Goal: Transaction & Acquisition: Book appointment/travel/reservation

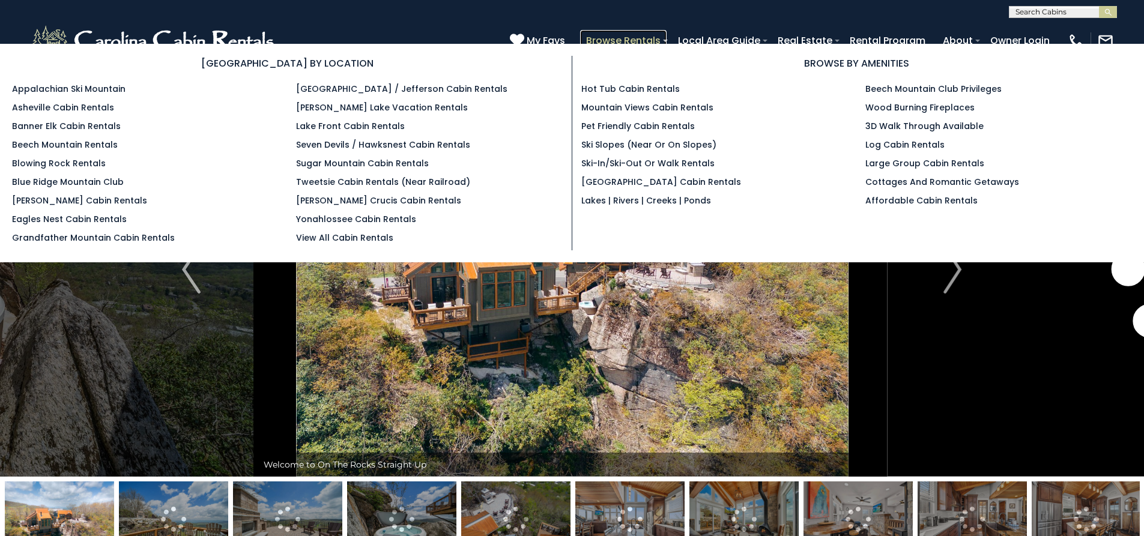
click at [631, 36] on link "Browse Rentals" at bounding box center [623, 40] width 87 height 21
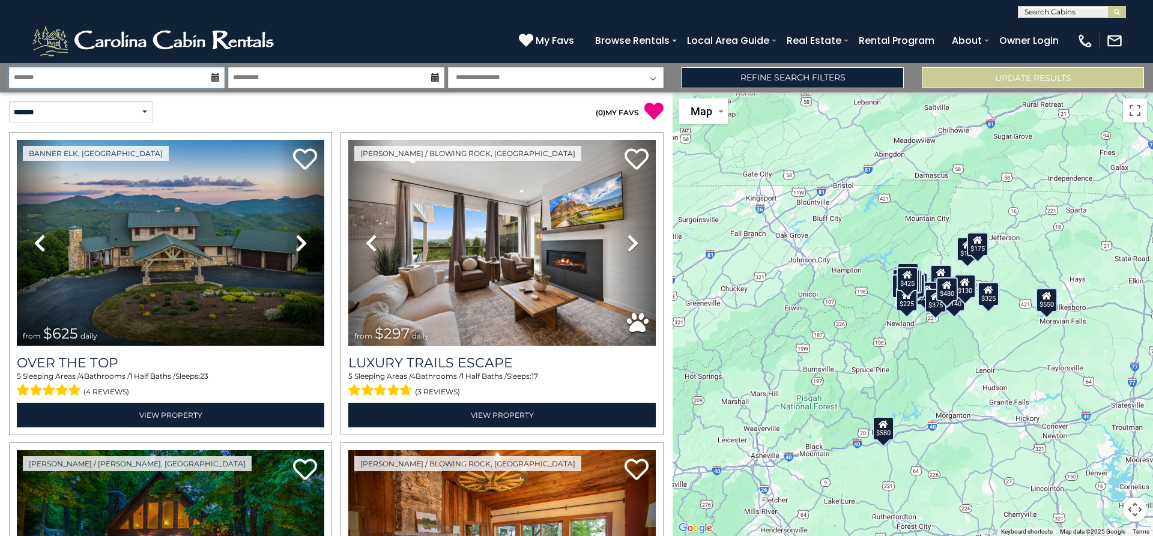
click at [152, 78] on input "text" at bounding box center [117, 77] width 216 height 21
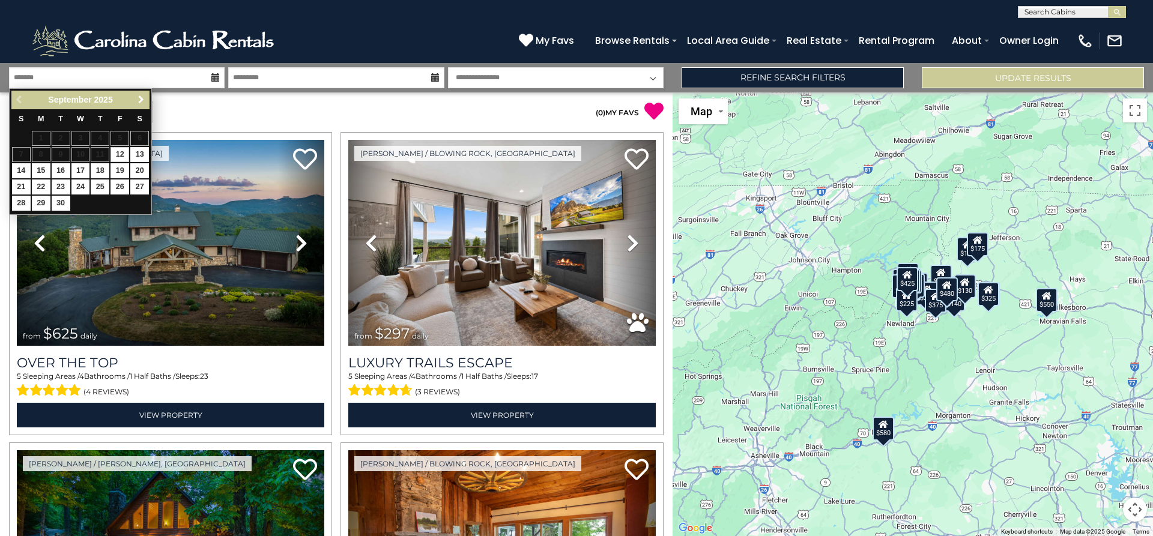
click at [143, 96] on span "Next" at bounding box center [141, 100] width 10 height 10
click at [100, 171] on link "16" at bounding box center [100, 170] width 19 height 15
type input "********"
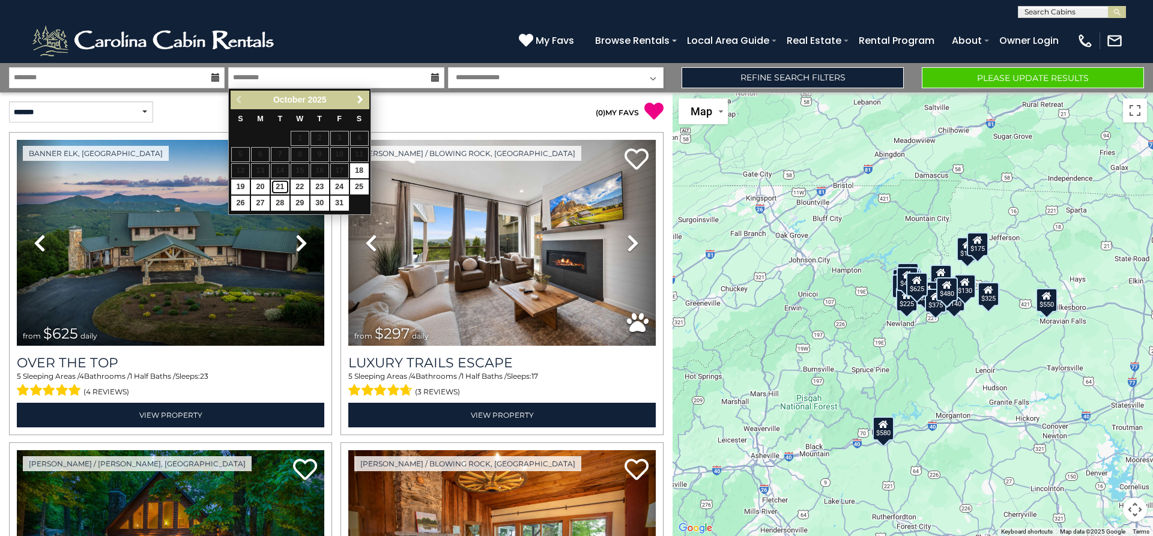
click at [277, 186] on link "21" at bounding box center [280, 187] width 19 height 15
type input "********"
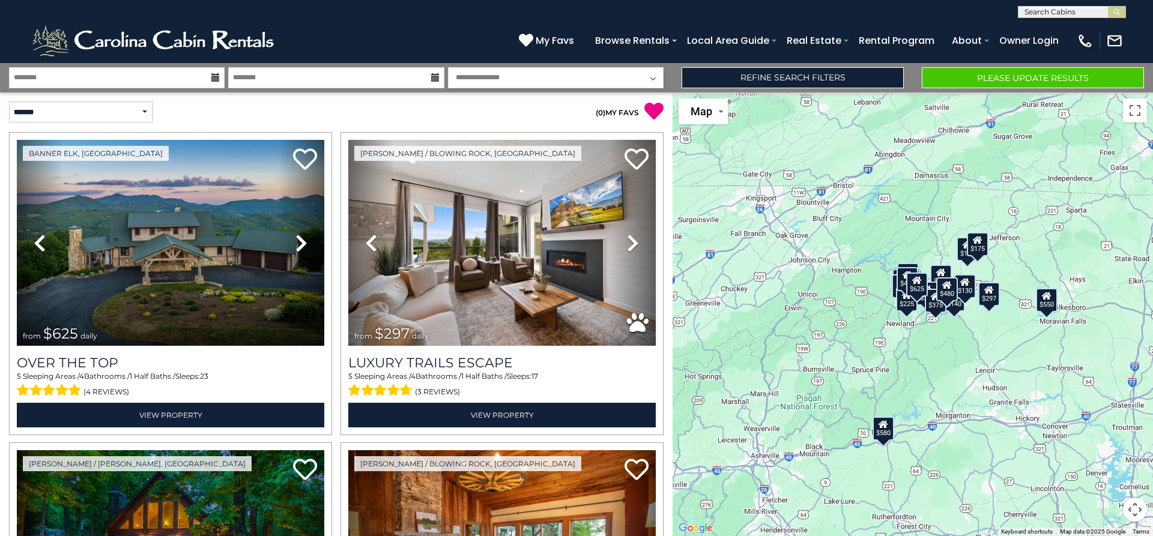
click at [657, 78] on select "**********" at bounding box center [556, 77] width 216 height 21
select select "*"
click at [448, 67] on select "**********" at bounding box center [556, 77] width 216 height 21
click at [797, 77] on link "Refine Search Filters" at bounding box center [793, 77] width 222 height 21
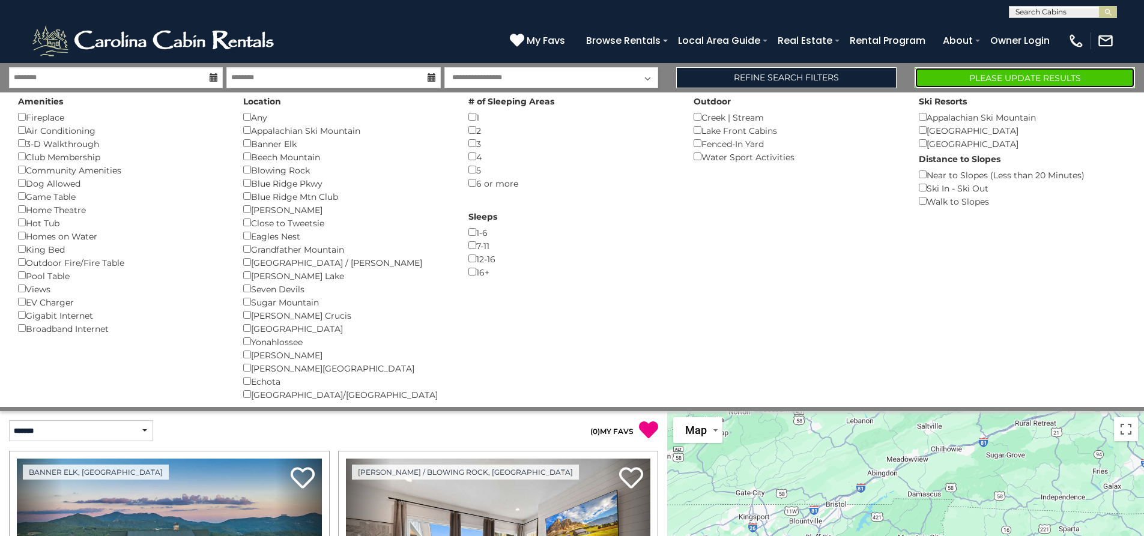
click at [955, 79] on button "Please Update Results" at bounding box center [1025, 77] width 220 height 21
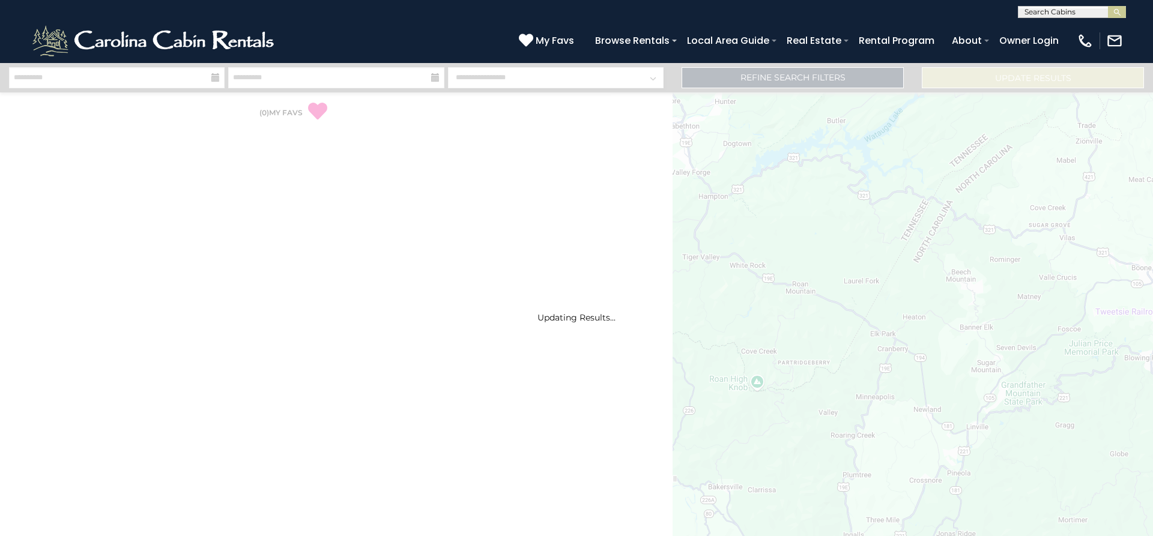
select select "*"
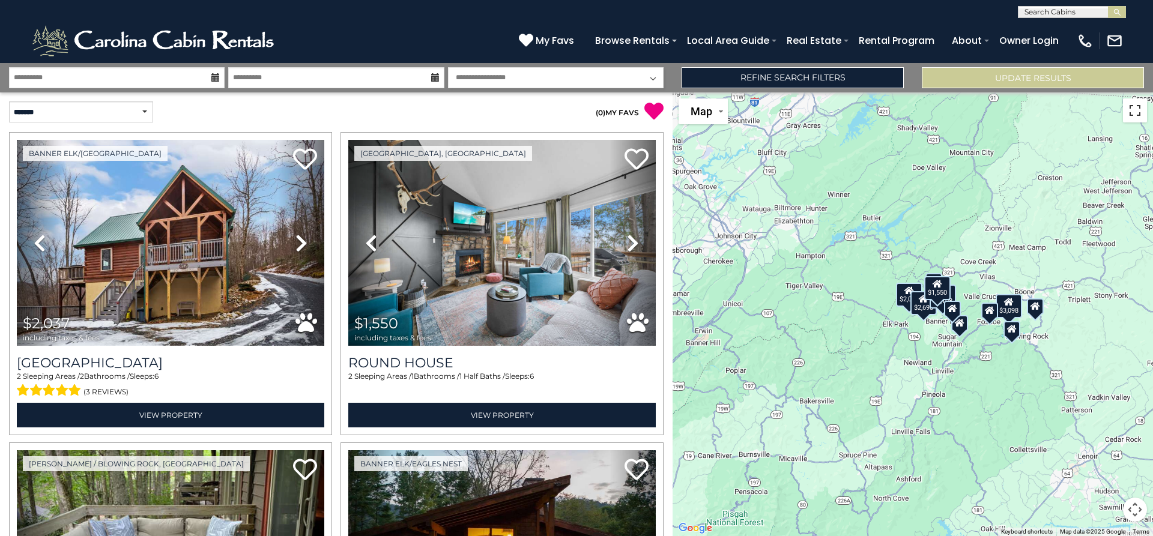
click at [1135, 112] on button "Toggle fullscreen view" at bounding box center [1135, 111] width 24 height 24
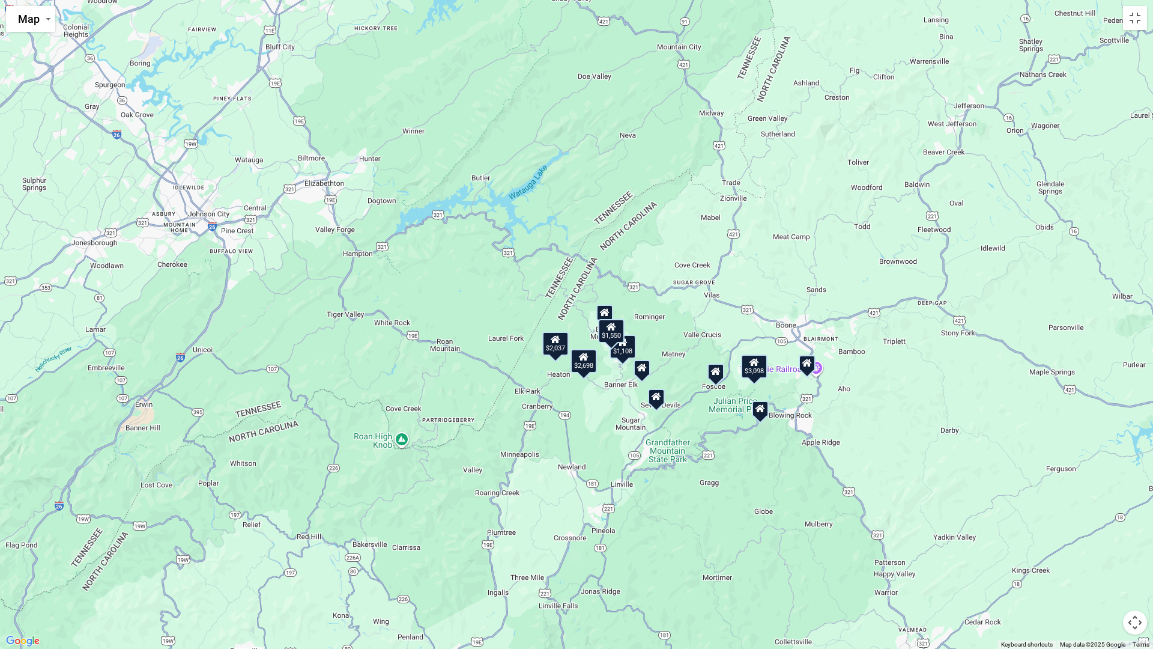
click at [762, 410] on icon at bounding box center [761, 408] width 10 height 8
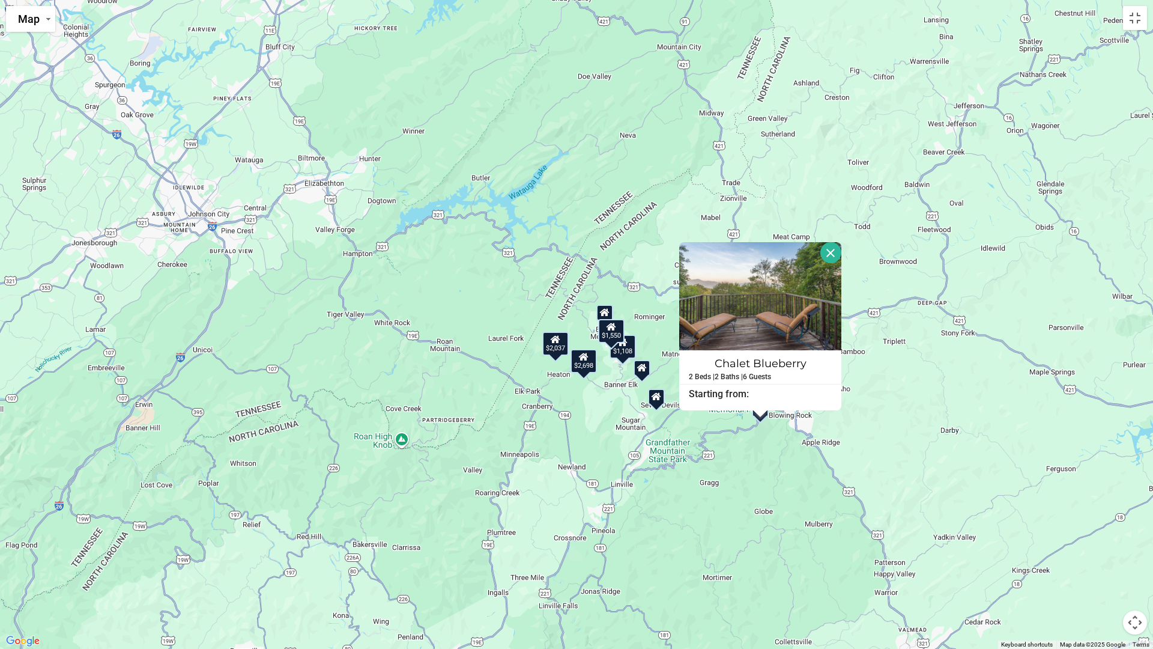
click at [764, 423] on div "$2,037 $1,550 $3,098 $2,698 $1,108 Chalet Blueberry 2 Beds | 2 Baths | 6 Guests…" at bounding box center [576, 324] width 1153 height 649
click at [937, 395] on div "$2,037 $1,550 $3,098 $2,698 $1,108 Chalet Blueberry 2 Beds | 2 Baths | 6 Guests…" at bounding box center [576, 324] width 1153 height 649
click at [833, 250] on button "Close" at bounding box center [831, 252] width 21 height 21
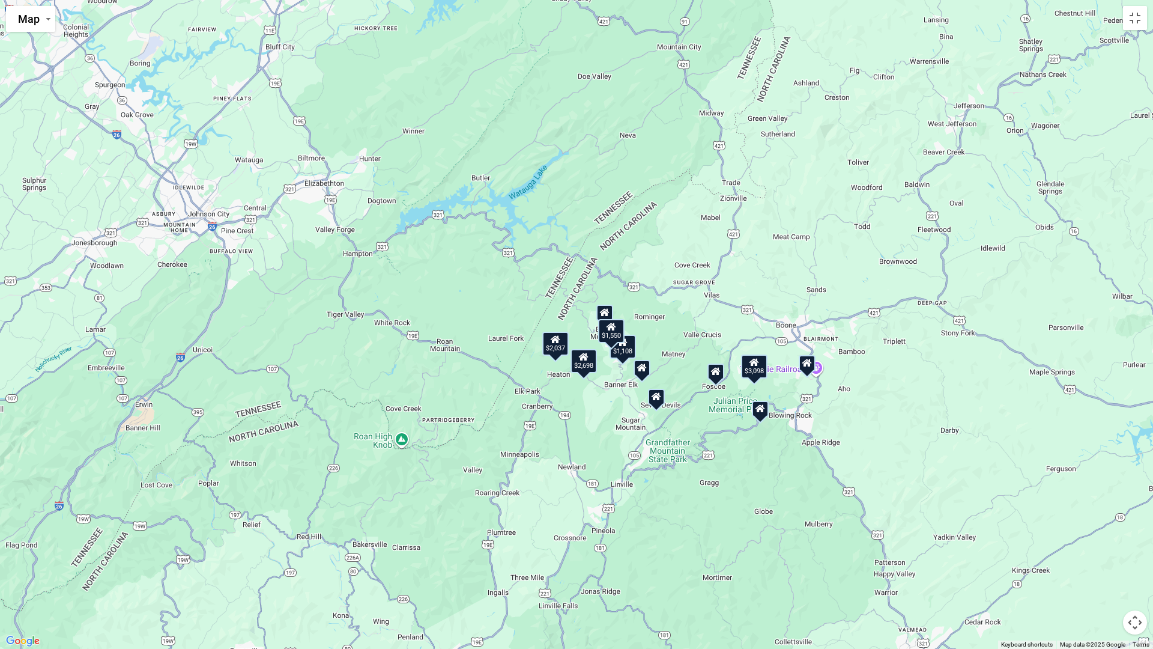
click at [810, 364] on icon at bounding box center [808, 363] width 10 height 8
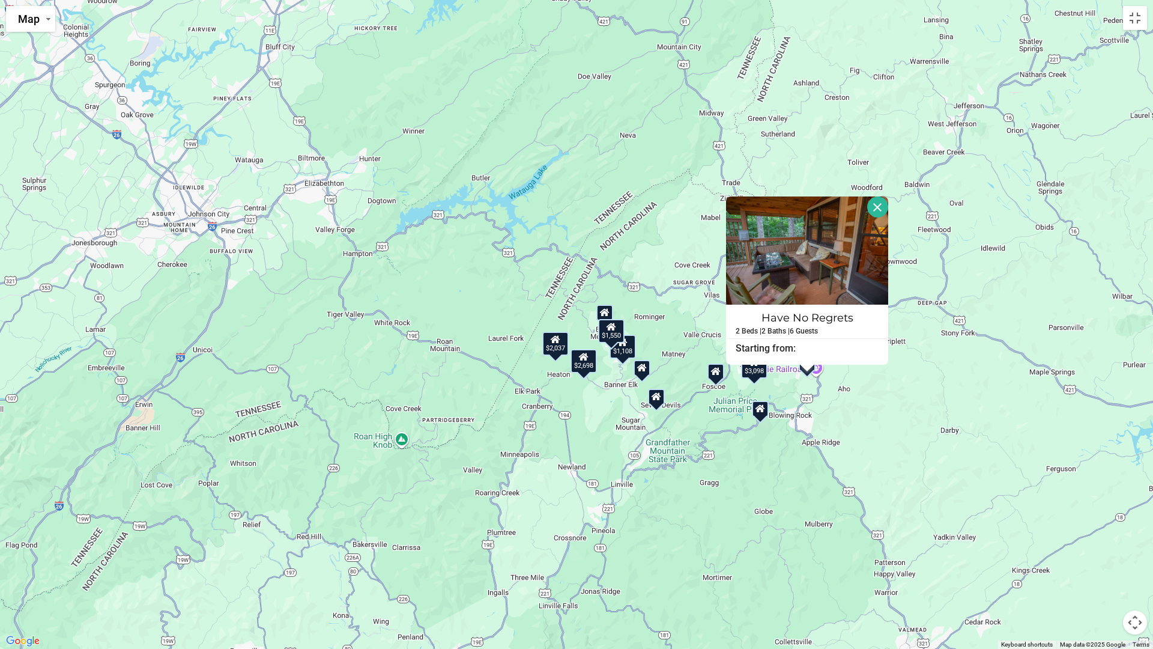
click at [843, 420] on div "$2,037 $1,550 $3,098 $2,698 $1,108 Have No Regrets 2 Beds | 2 Baths | 6 Guests …" at bounding box center [576, 324] width 1153 height 649
click at [715, 375] on icon at bounding box center [716, 371] width 10 height 8
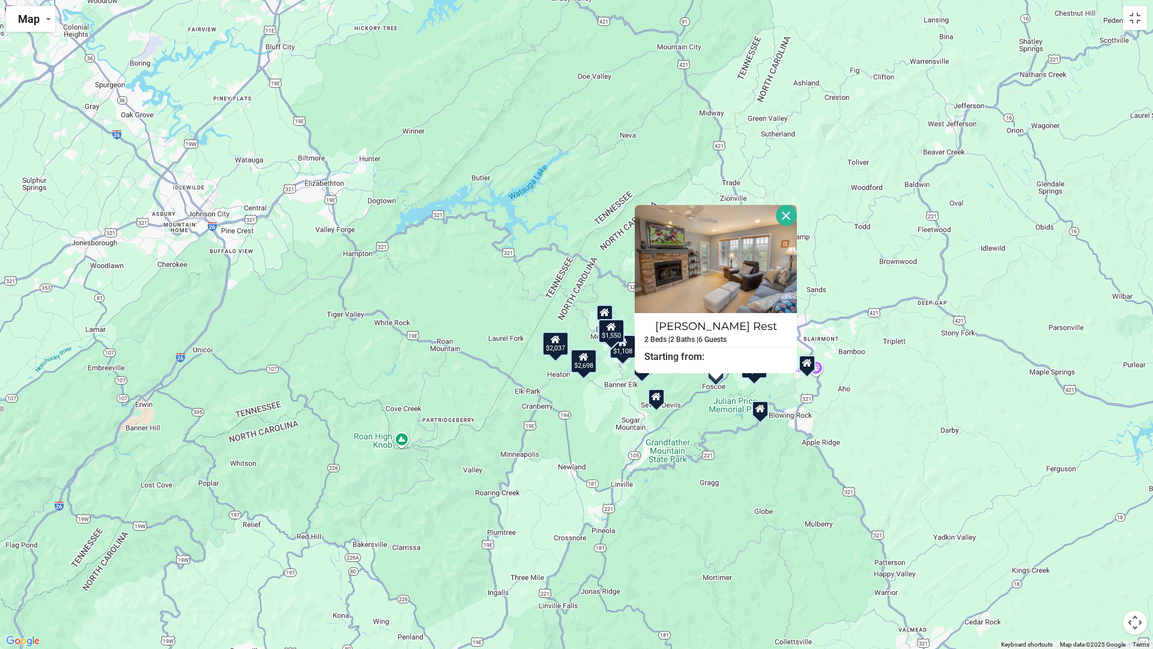
click at [917, 368] on div "$2,037 $1,550 $3,098 $2,698 $1,108 Havens Rest 2 Beds | 2 Baths | 6 Guests Dist…" at bounding box center [576, 324] width 1153 height 649
click at [783, 209] on button "Close" at bounding box center [786, 215] width 21 height 21
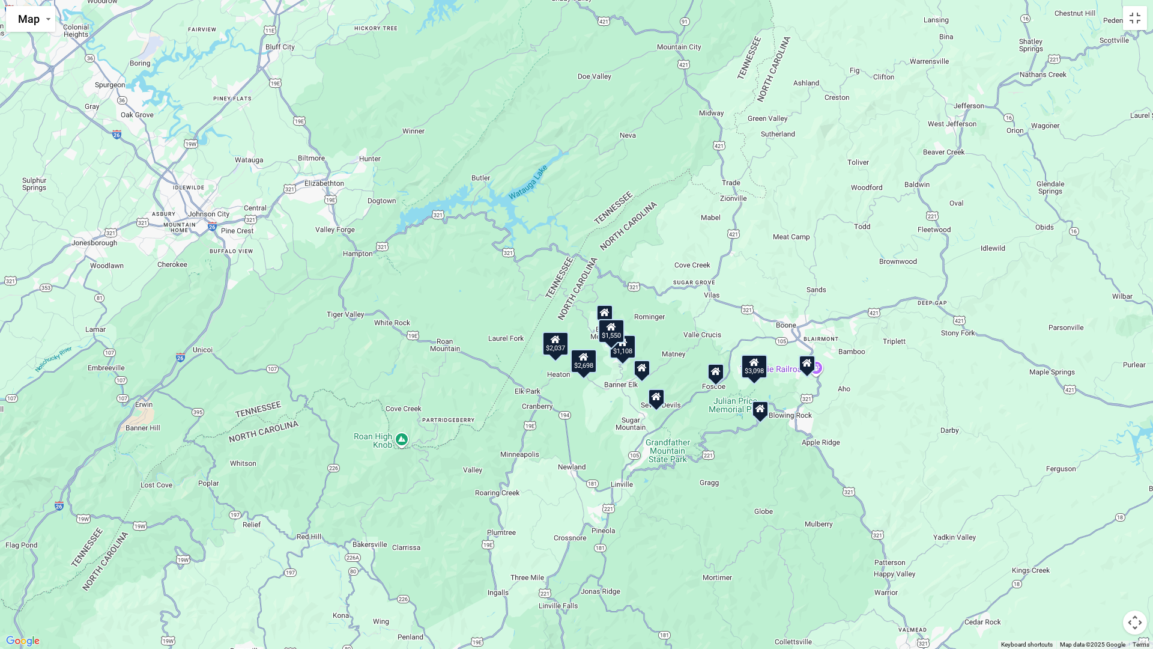
click at [809, 366] on icon at bounding box center [808, 363] width 10 height 8
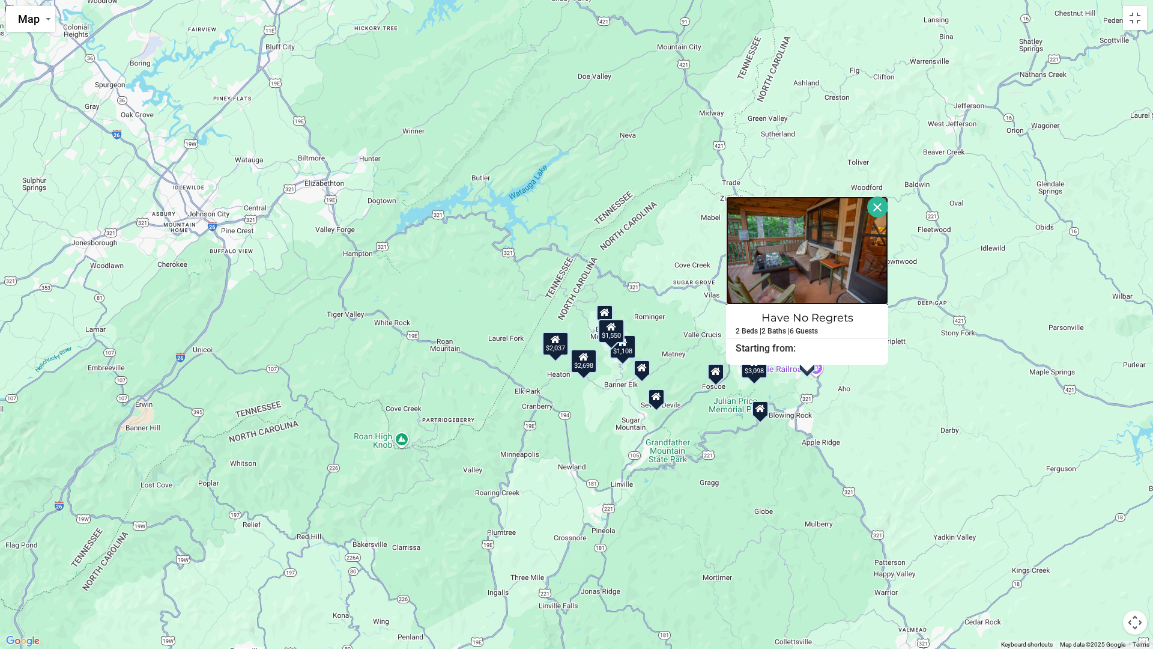
click at [819, 279] on img at bounding box center [807, 250] width 162 height 108
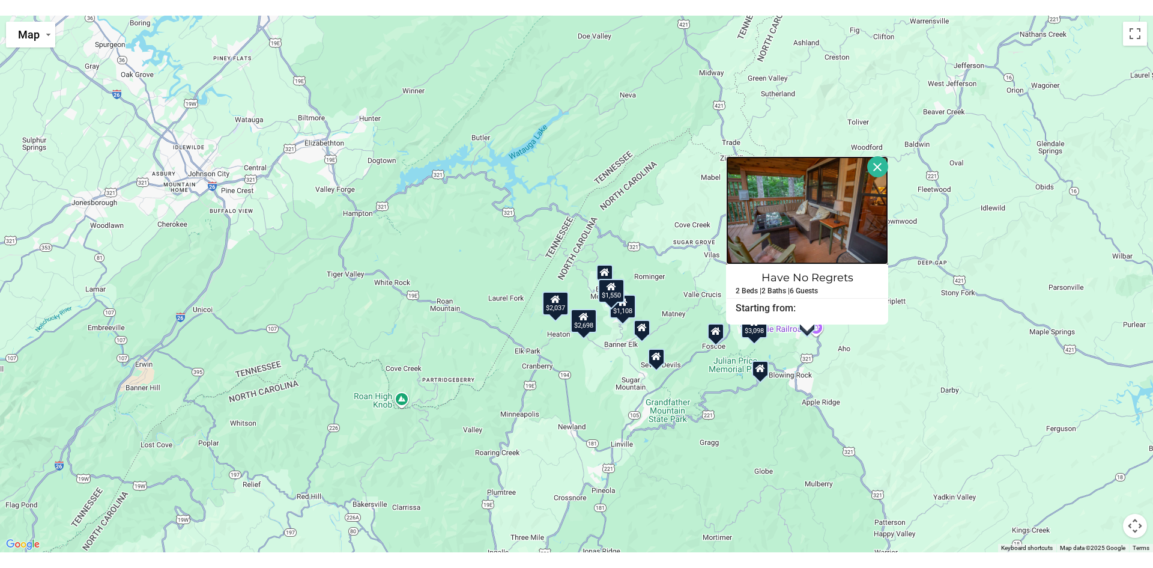
scroll to position [360, 0]
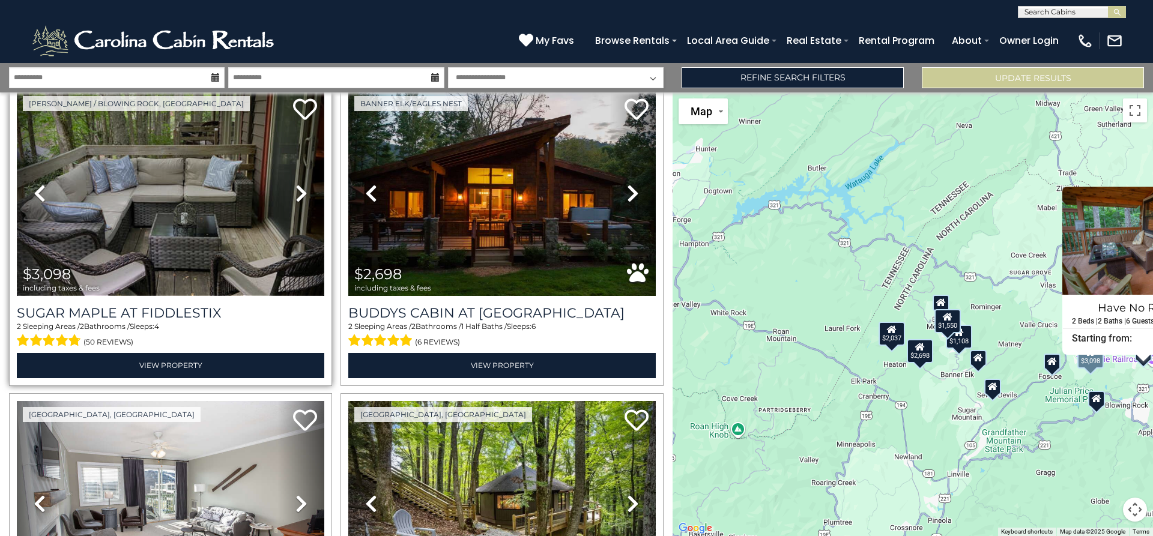
click at [255, 234] on img at bounding box center [171, 193] width 308 height 206
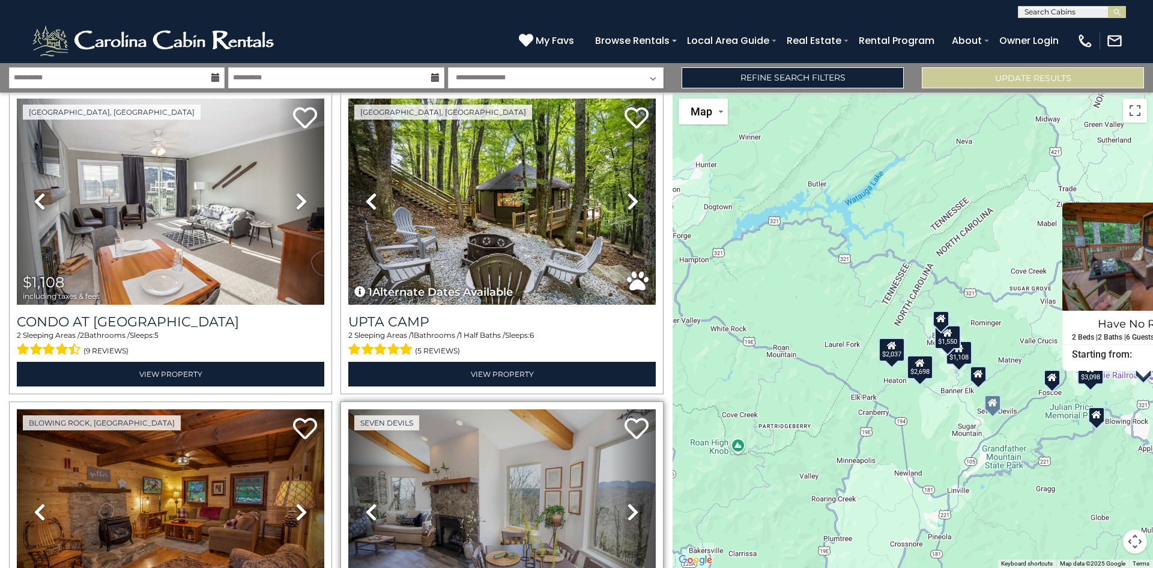
scroll to position [721, 0]
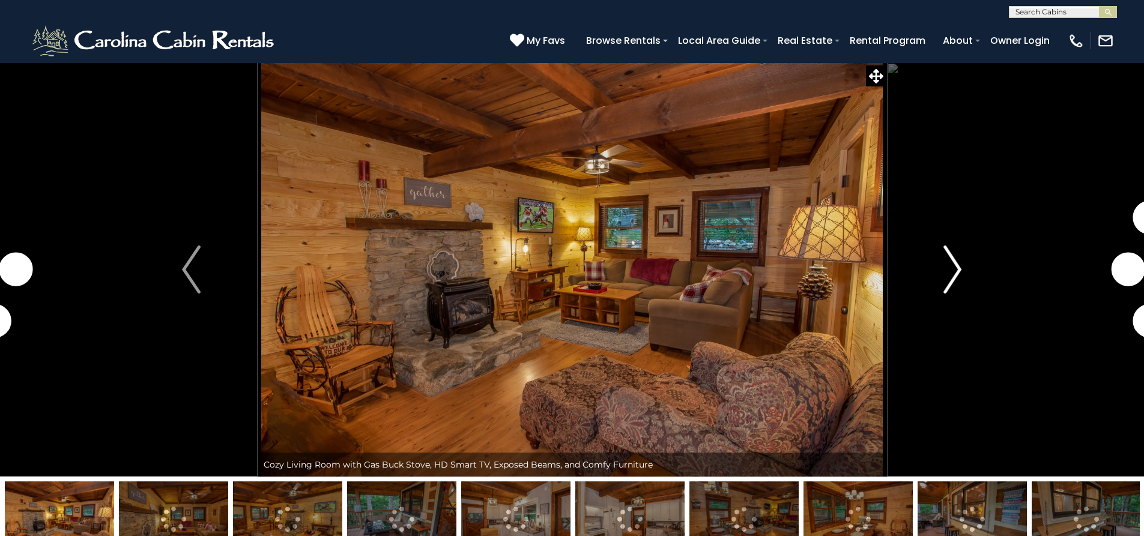
click at [953, 270] on img "Next" at bounding box center [953, 270] width 18 height 48
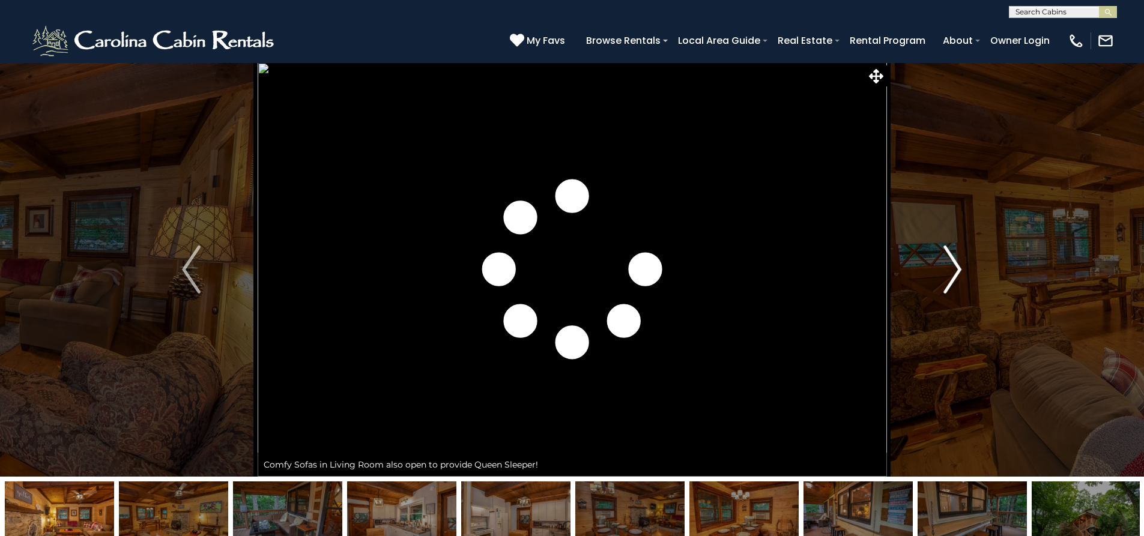
click at [956, 272] on img "Next" at bounding box center [953, 270] width 18 height 48
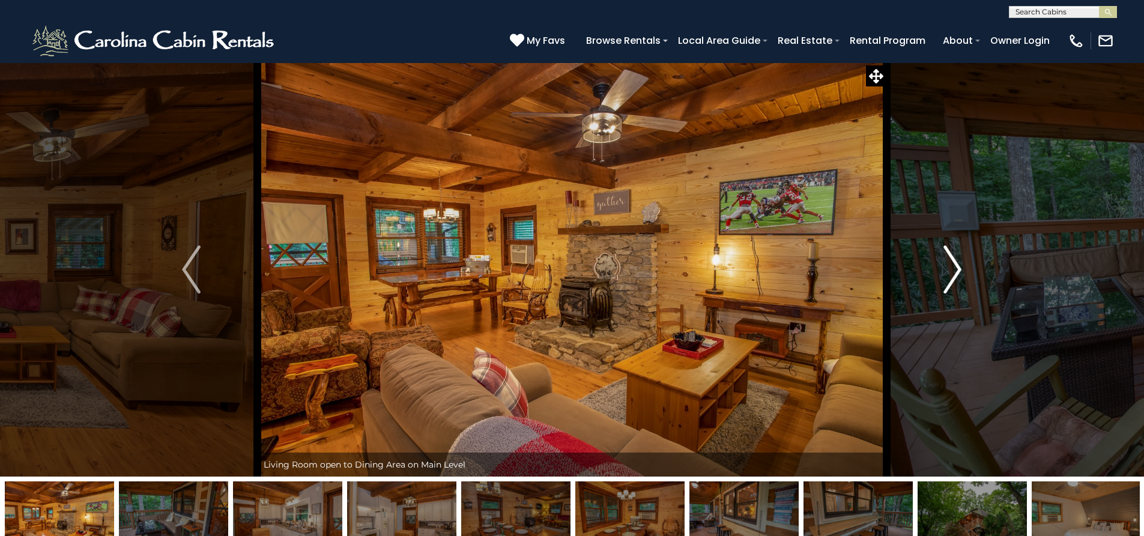
click at [955, 273] on img "Next" at bounding box center [953, 270] width 18 height 48
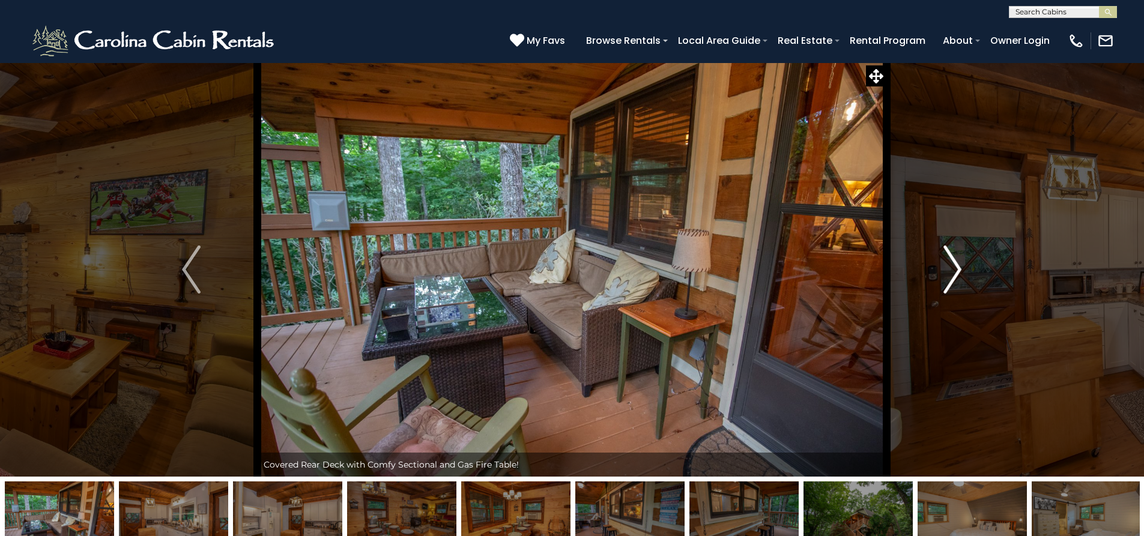
click at [955, 273] on img "Next" at bounding box center [953, 270] width 18 height 48
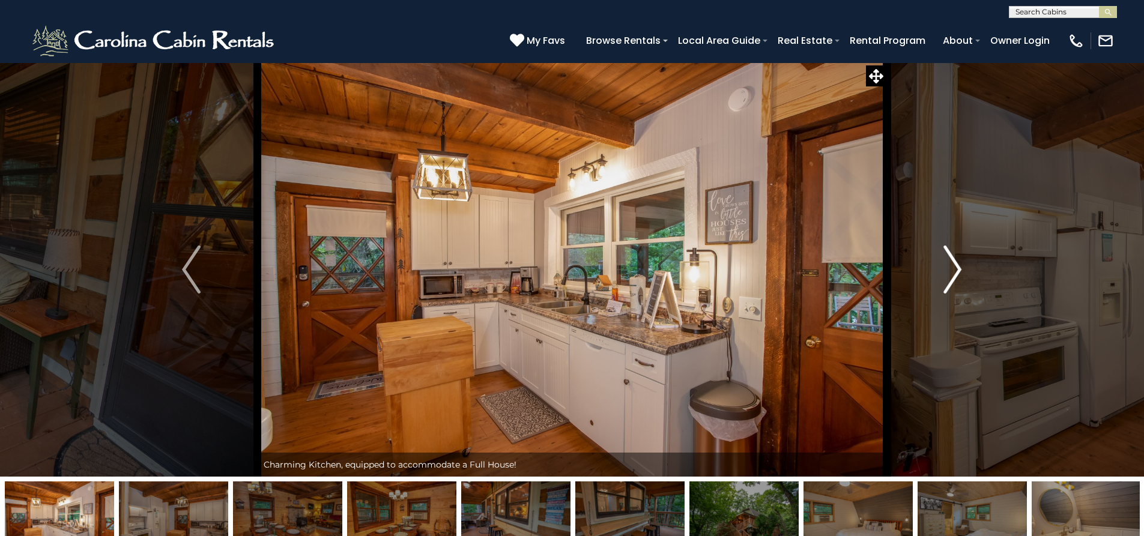
click at [955, 274] on img "Next" at bounding box center [953, 270] width 18 height 48
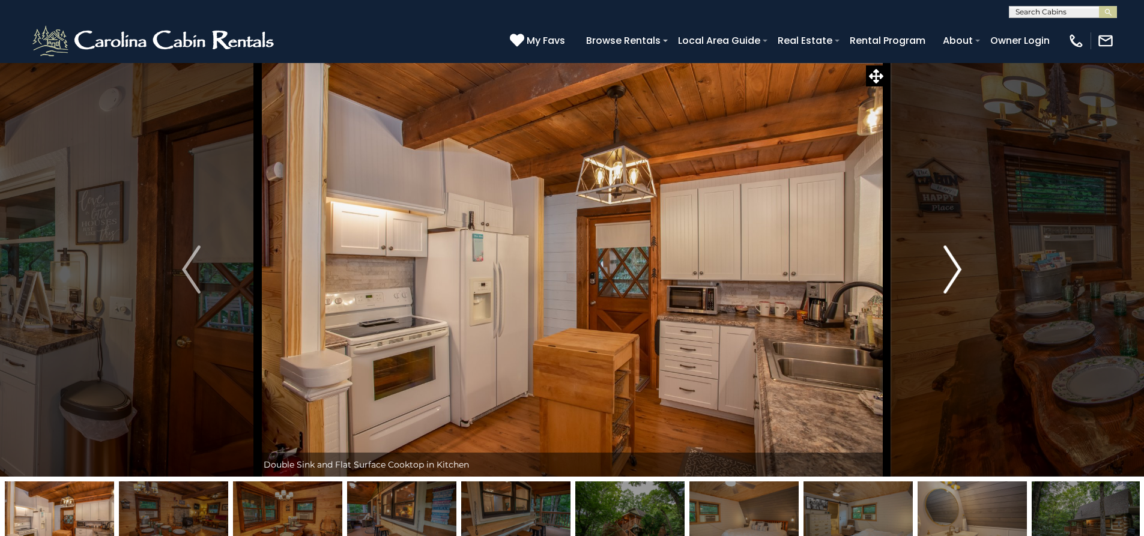
click at [955, 274] on img "Next" at bounding box center [953, 270] width 18 height 48
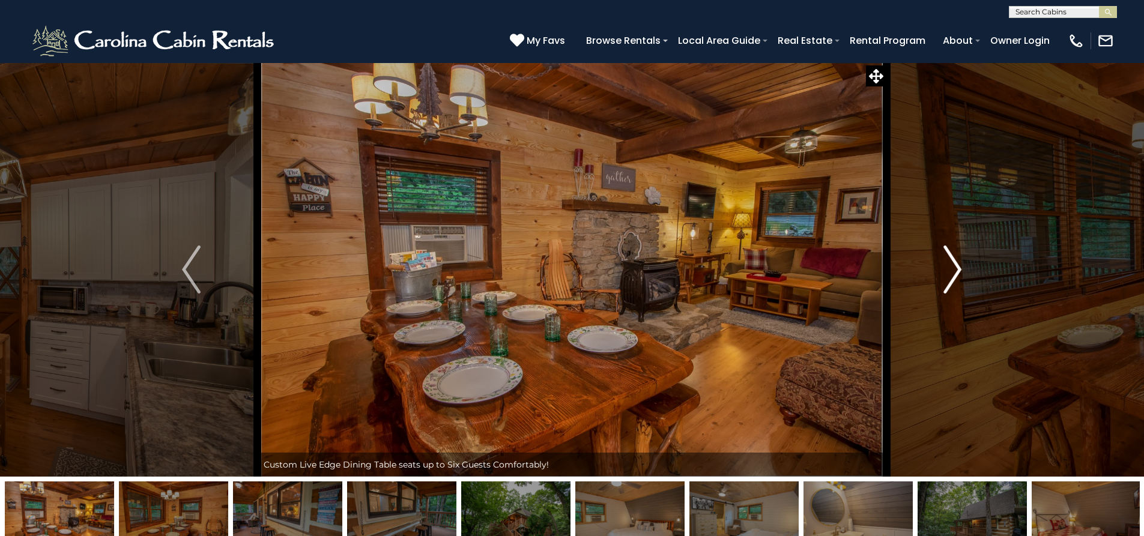
click at [955, 274] on img "Next" at bounding box center [953, 270] width 18 height 48
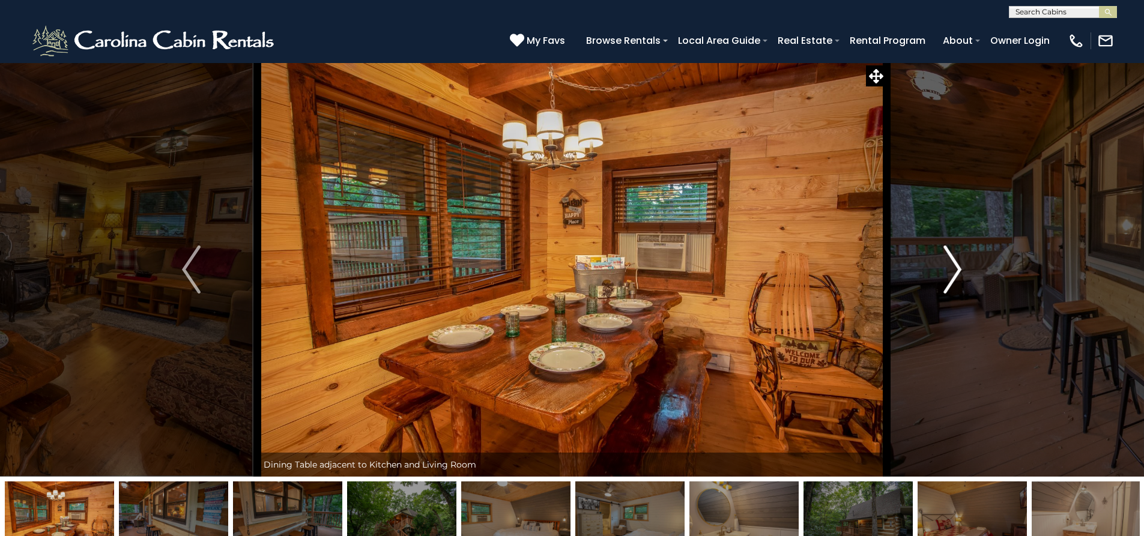
click at [955, 274] on img "Next" at bounding box center [953, 270] width 18 height 48
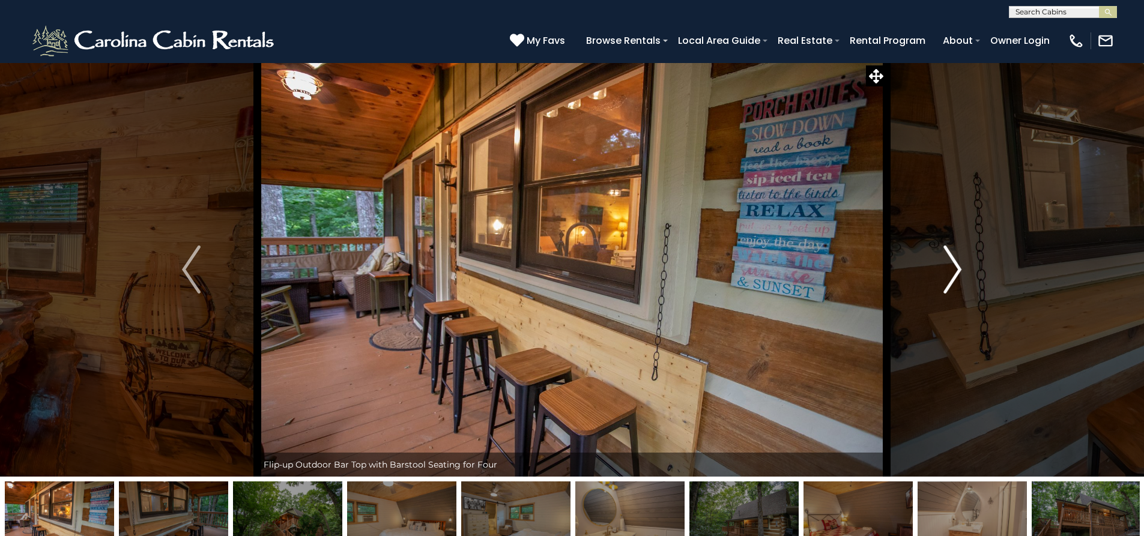
click at [955, 274] on img "Next" at bounding box center [953, 270] width 18 height 48
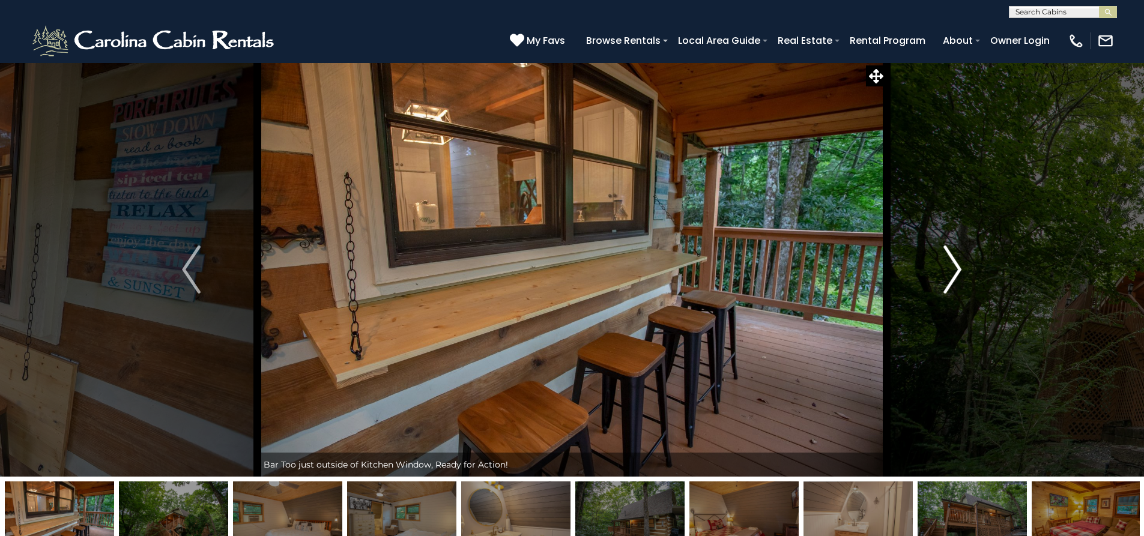
click at [955, 275] on img "Next" at bounding box center [953, 270] width 18 height 48
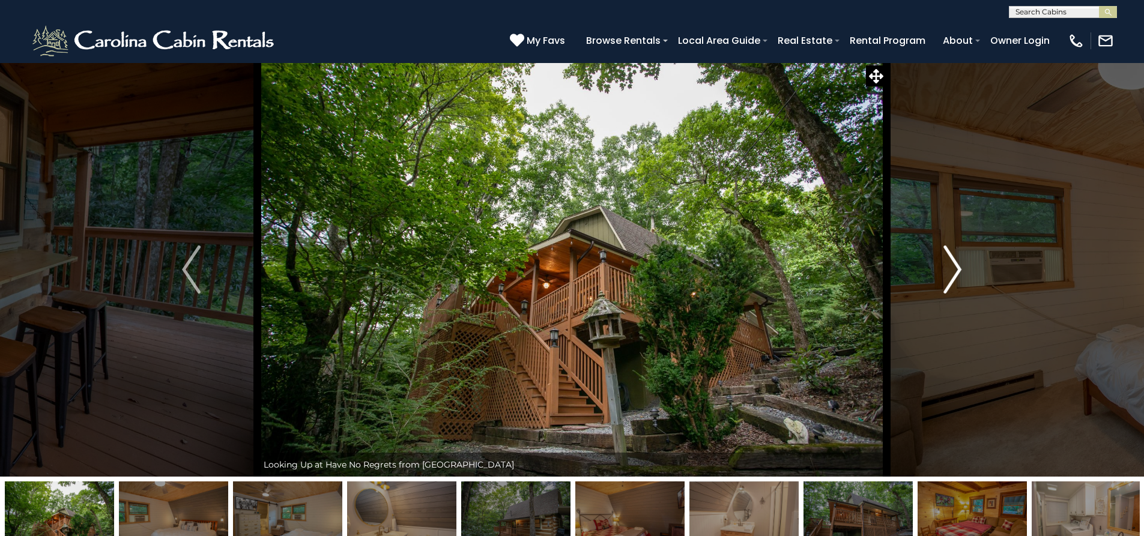
click at [955, 275] on img "Next" at bounding box center [953, 270] width 18 height 48
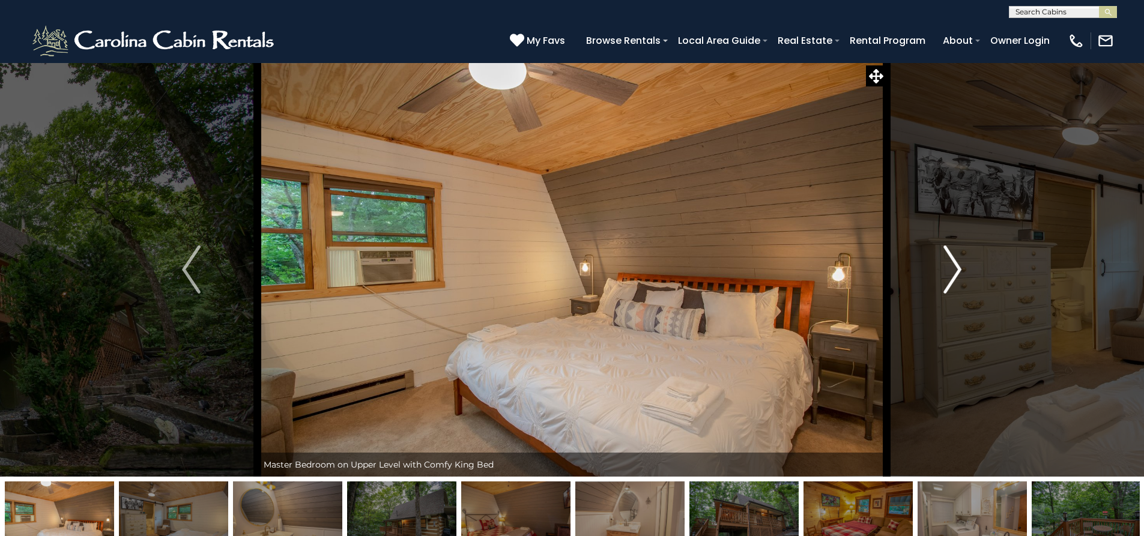
click at [955, 275] on img "Next" at bounding box center [953, 270] width 18 height 48
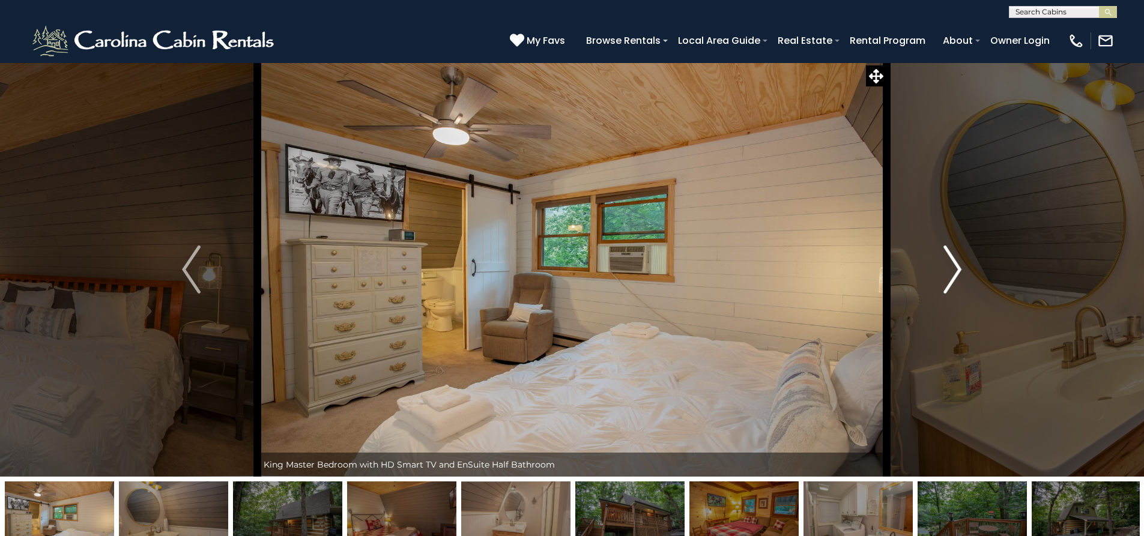
click at [955, 276] on img "Next" at bounding box center [953, 270] width 18 height 48
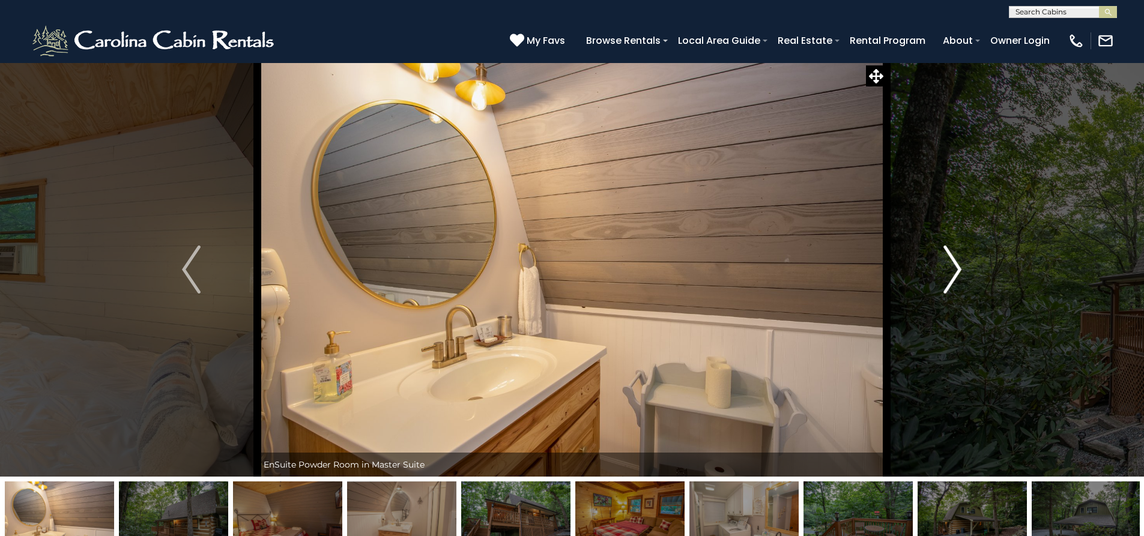
click at [955, 276] on img "Next" at bounding box center [953, 270] width 18 height 48
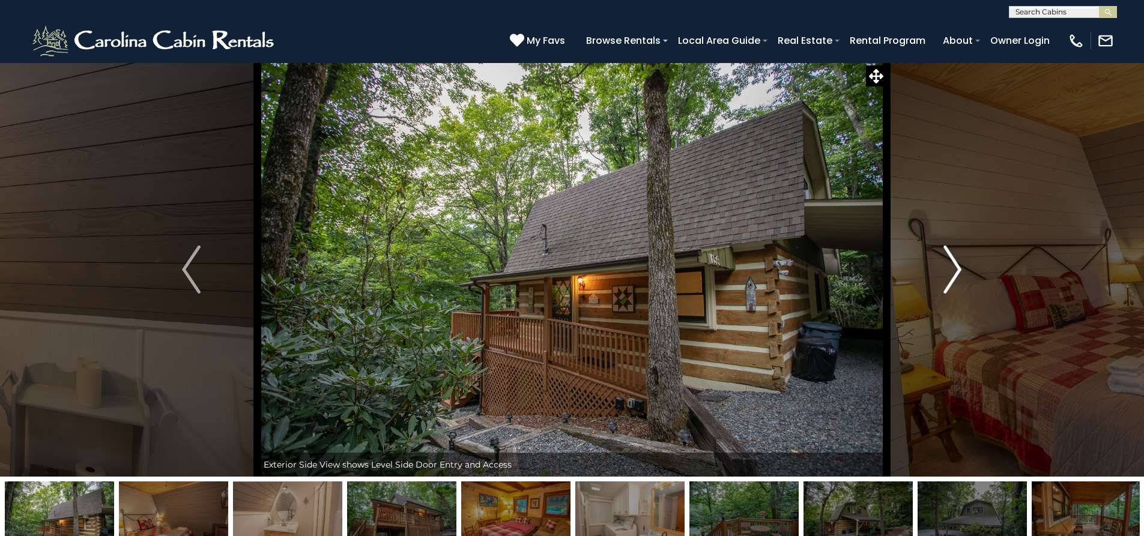
click at [955, 276] on img "Next" at bounding box center [953, 270] width 18 height 48
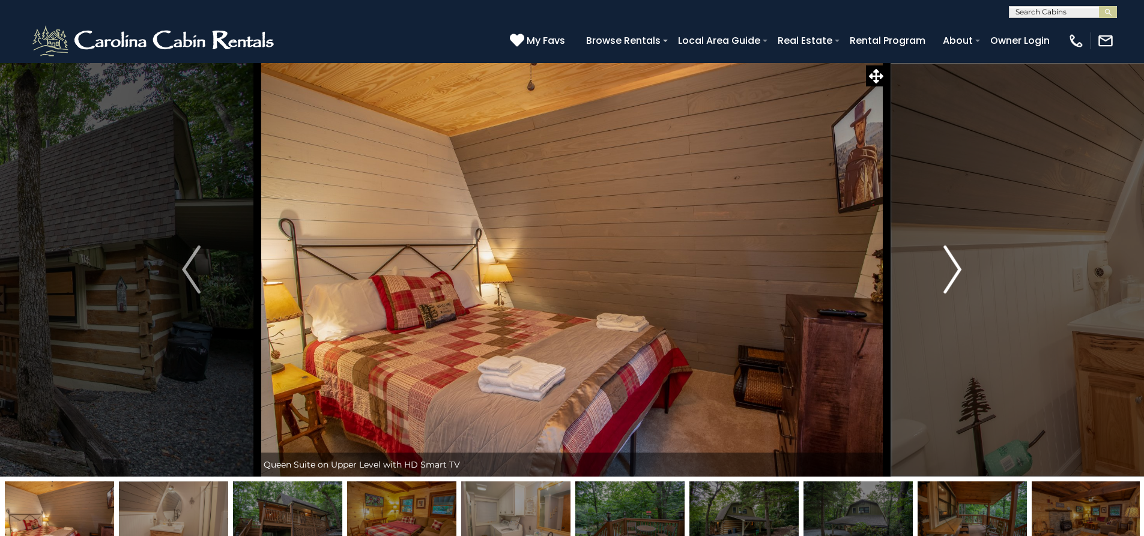
click at [955, 276] on img "Next" at bounding box center [953, 270] width 18 height 48
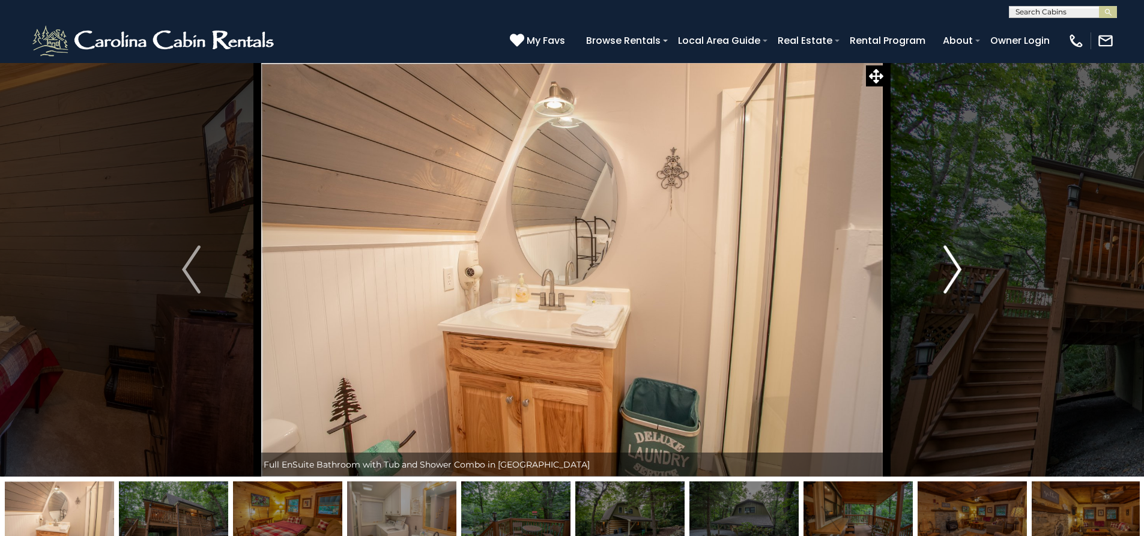
click at [955, 276] on img "Next" at bounding box center [953, 270] width 18 height 48
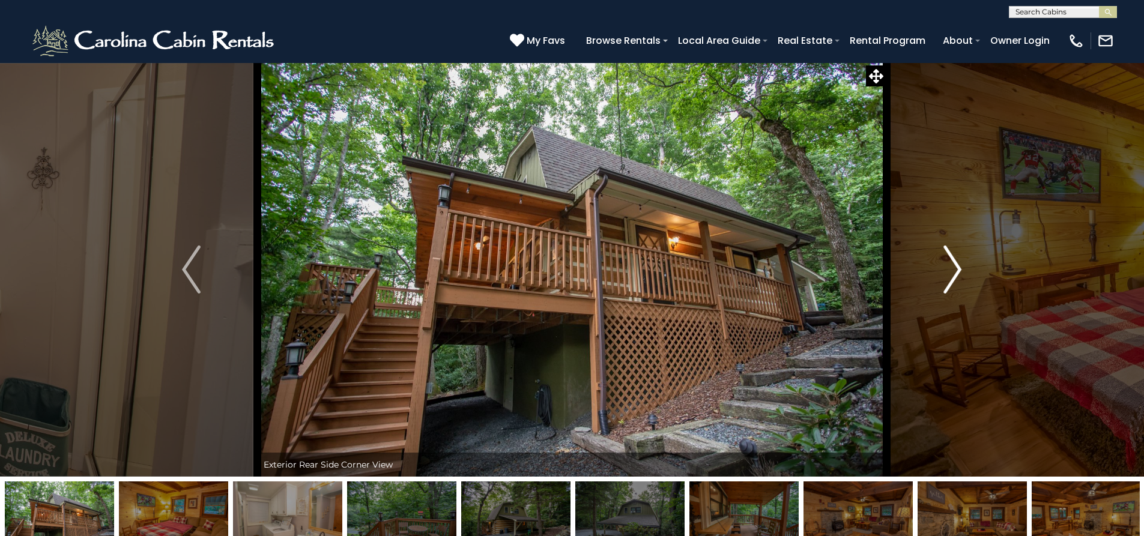
click at [955, 276] on img "Next" at bounding box center [953, 270] width 18 height 48
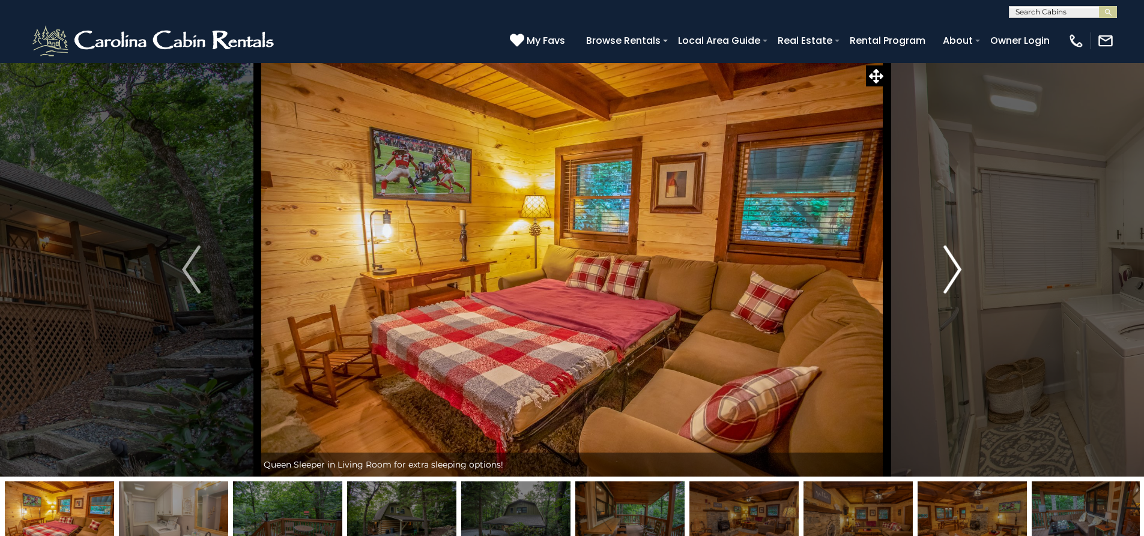
click at [955, 276] on img "Next" at bounding box center [953, 270] width 18 height 48
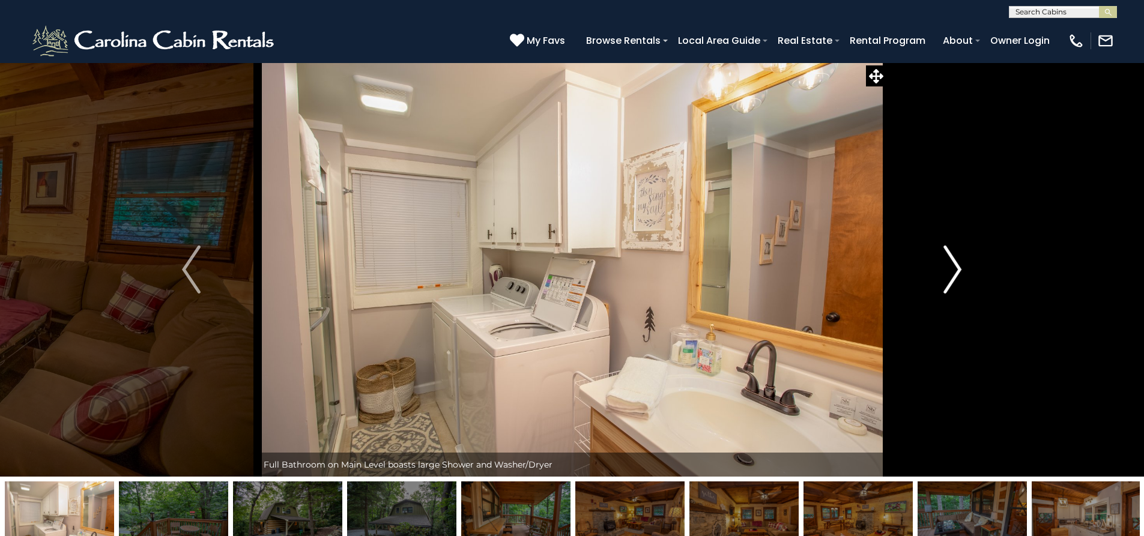
click at [955, 276] on img "Next" at bounding box center [953, 270] width 18 height 48
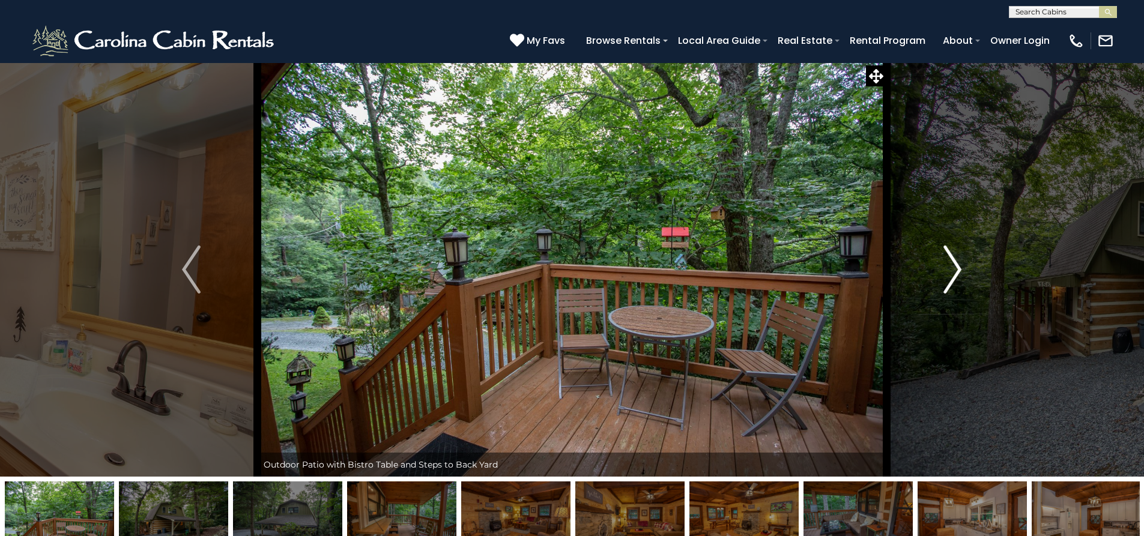
click at [955, 276] on img "Next" at bounding box center [953, 270] width 18 height 48
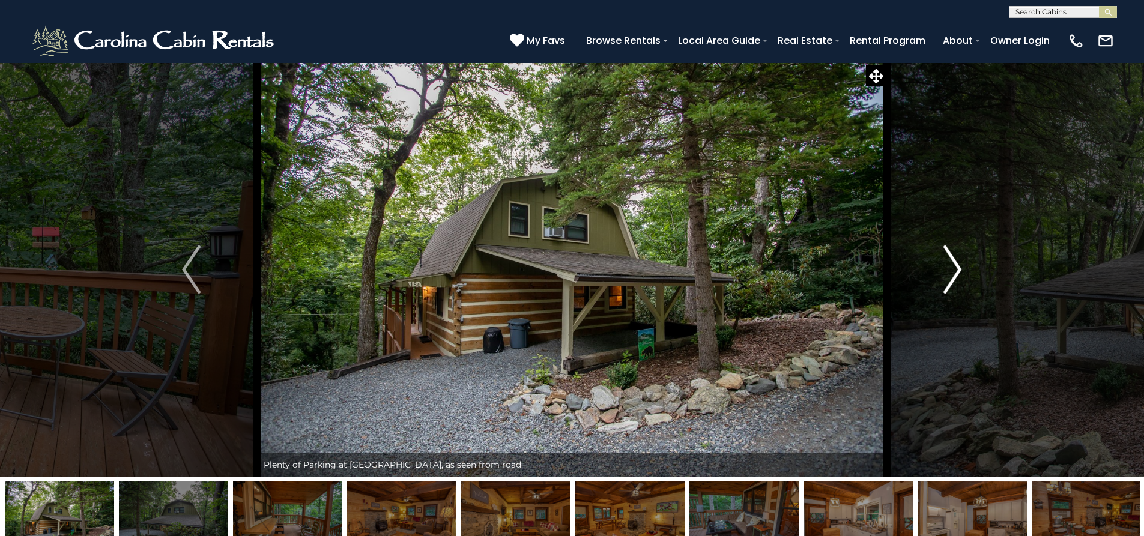
click at [955, 276] on img "Next" at bounding box center [953, 270] width 18 height 48
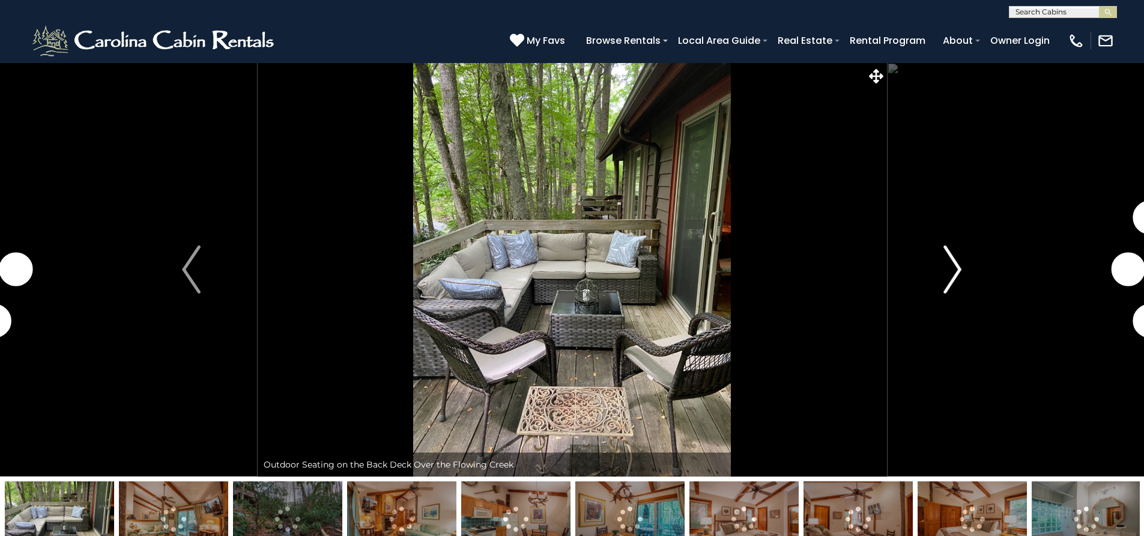
click at [956, 264] on img "Next" at bounding box center [953, 270] width 18 height 48
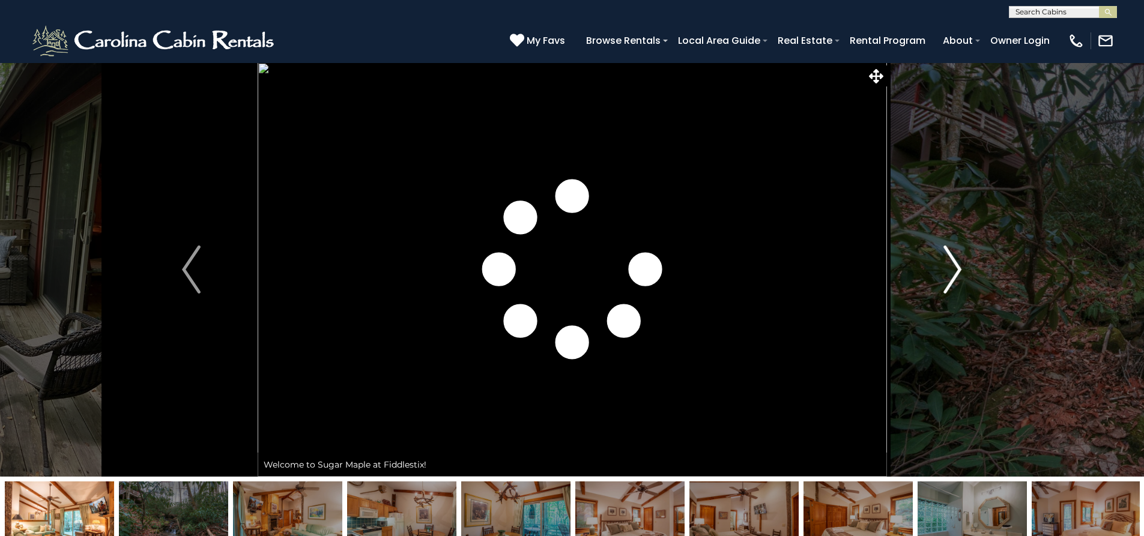
click at [956, 264] on img "Next" at bounding box center [953, 270] width 18 height 48
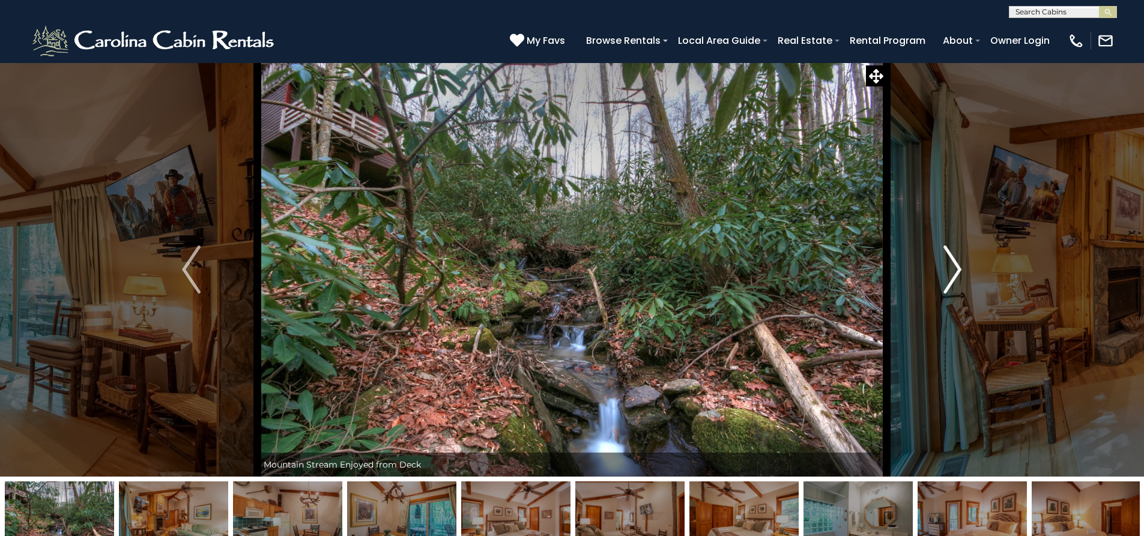
click at [956, 264] on img "Next" at bounding box center [953, 270] width 18 height 48
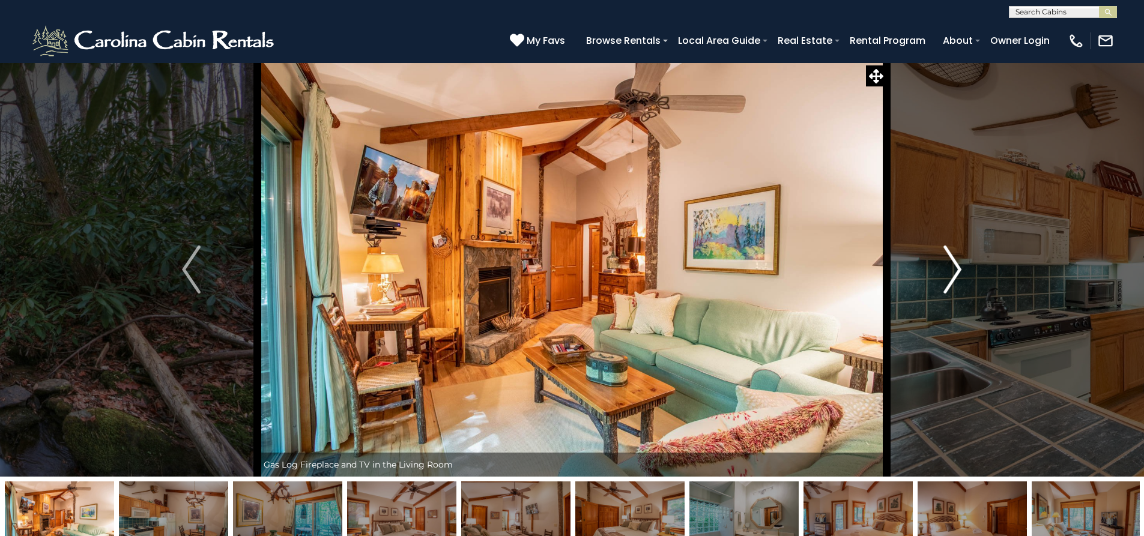
click at [956, 264] on img "Next" at bounding box center [953, 270] width 18 height 48
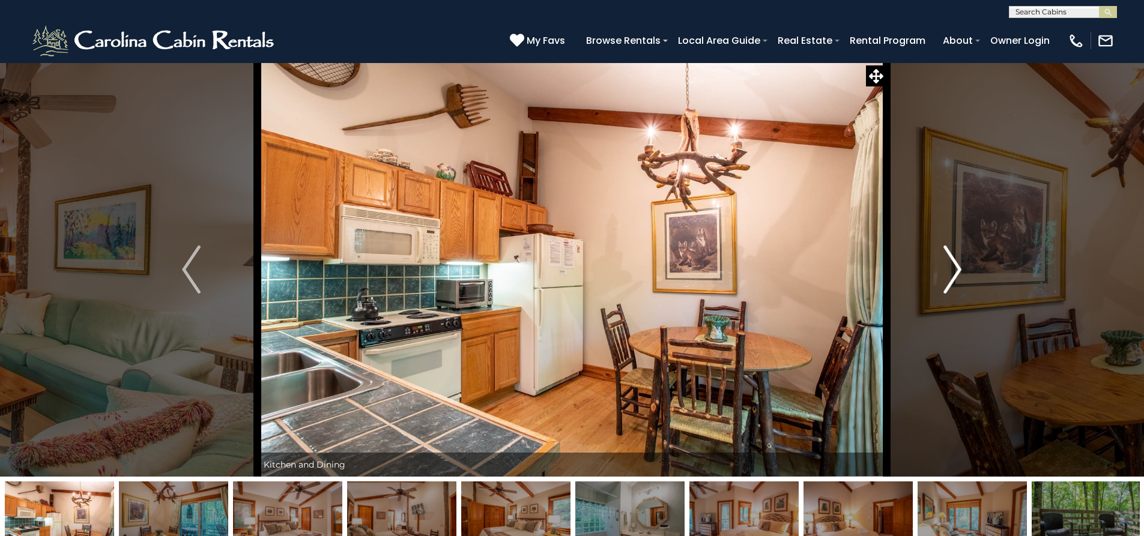
click at [956, 264] on img "Next" at bounding box center [953, 270] width 18 height 48
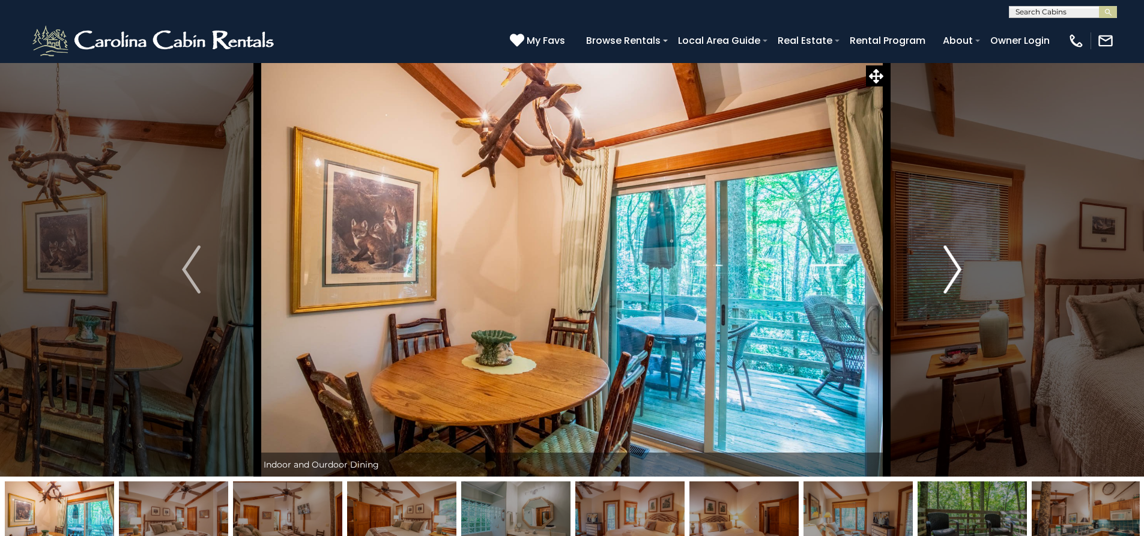
click at [956, 264] on img "Next" at bounding box center [953, 270] width 18 height 48
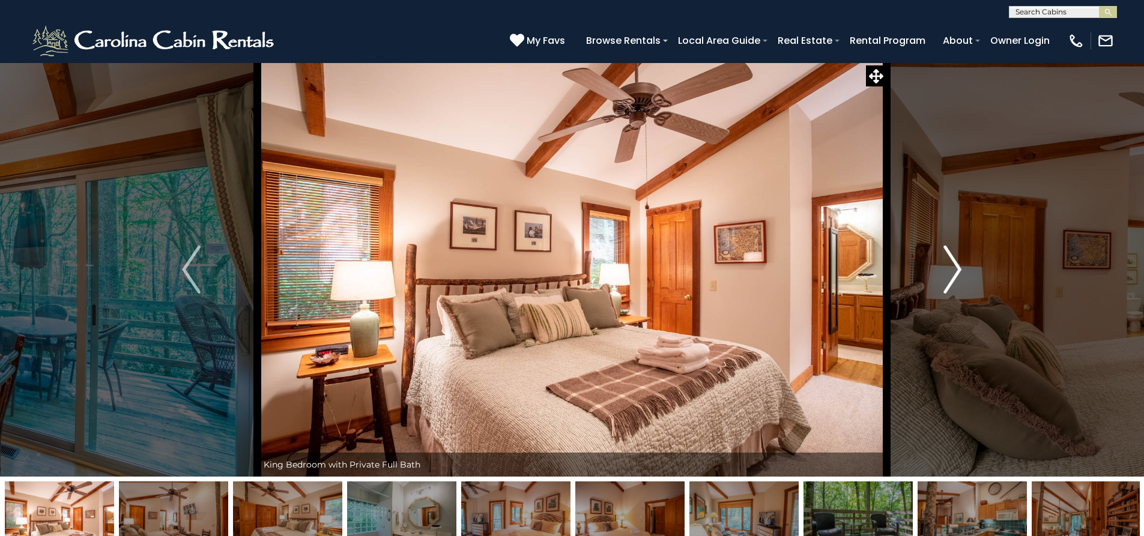
click at [956, 264] on img "Next" at bounding box center [953, 270] width 18 height 48
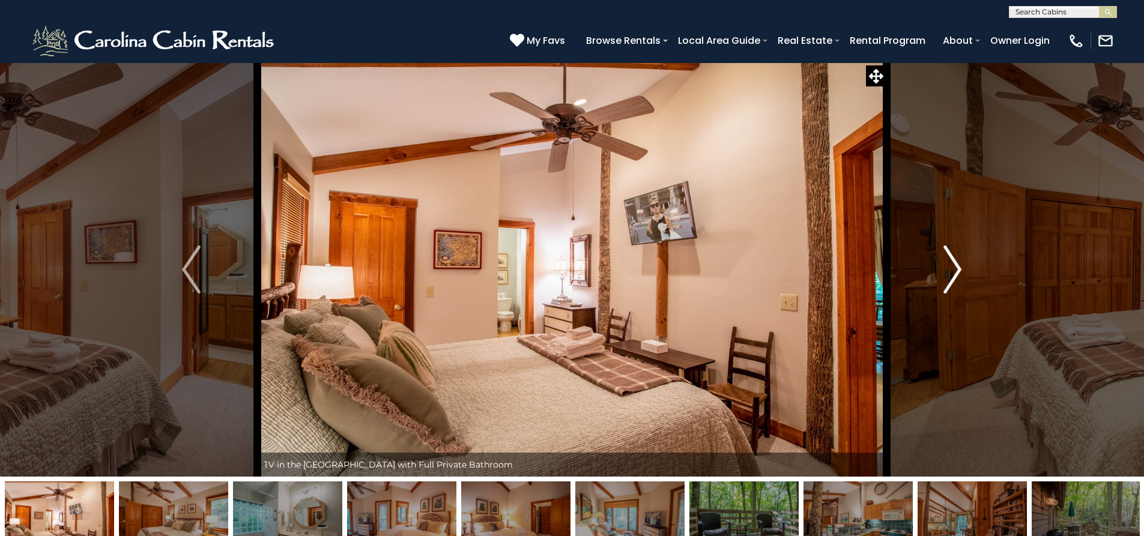
click at [955, 267] on img "Next" at bounding box center [953, 270] width 18 height 48
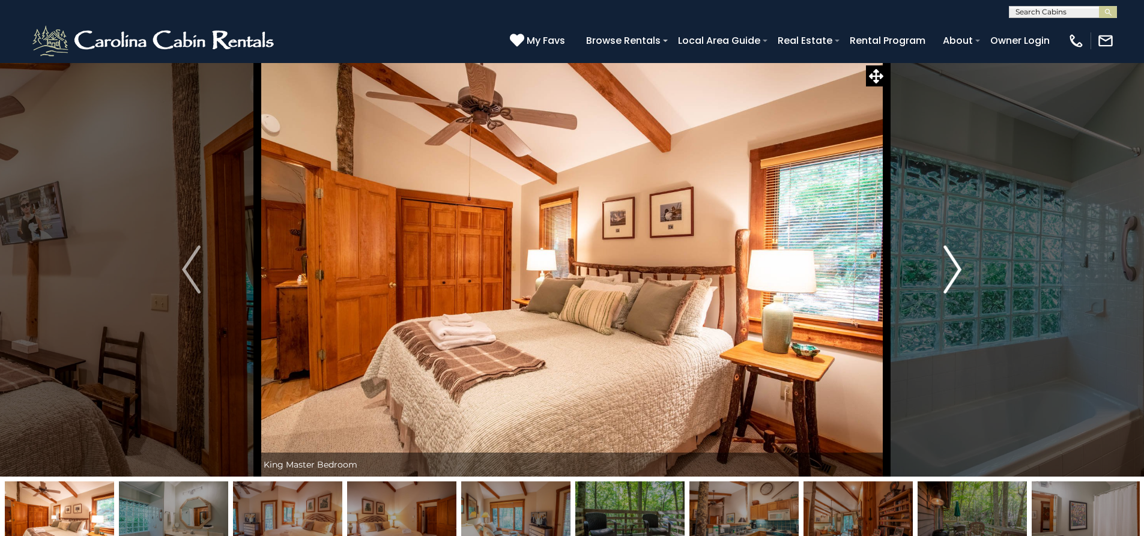
click at [955, 267] on img "Next" at bounding box center [953, 270] width 18 height 48
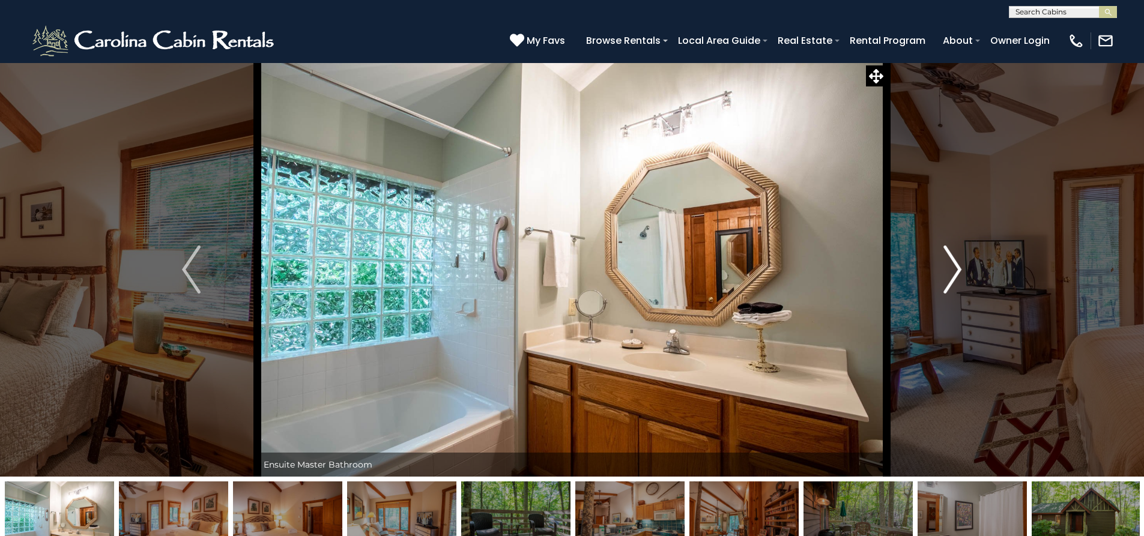
click at [955, 267] on img "Next" at bounding box center [953, 270] width 18 height 48
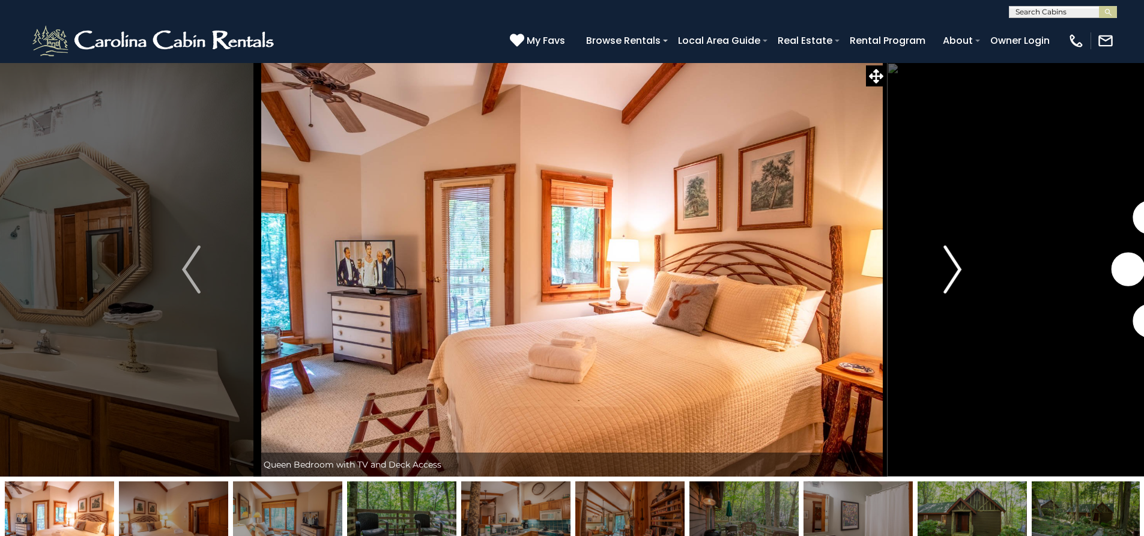
click at [955, 267] on img "Next" at bounding box center [953, 270] width 18 height 48
